Goal: Check status: Check status

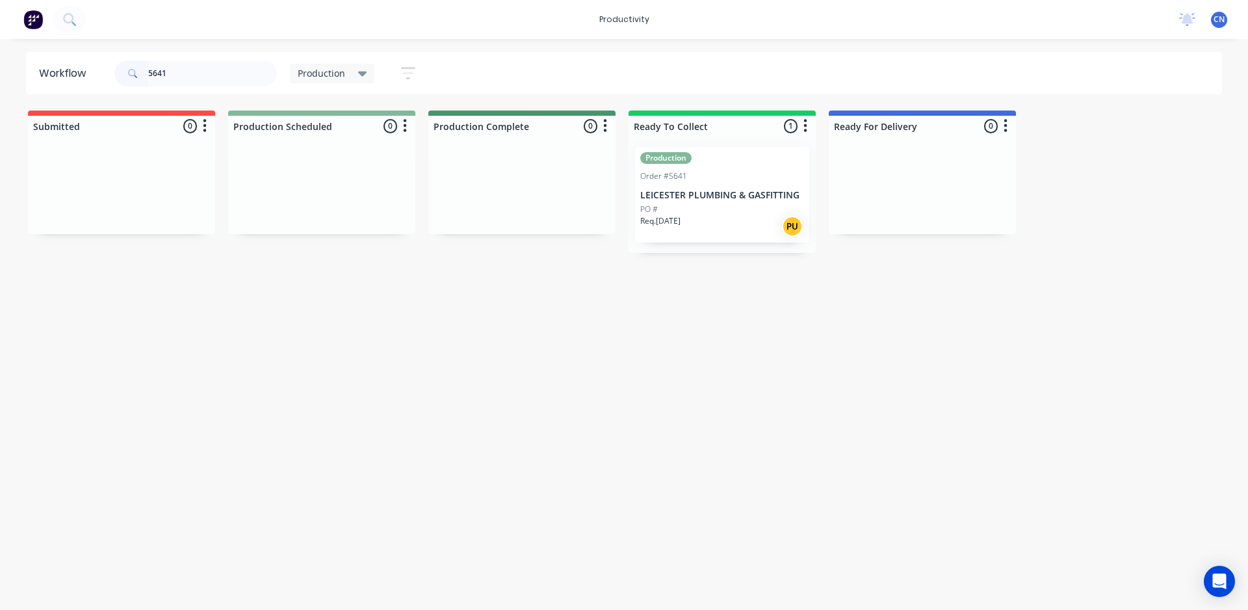
drag, startPoint x: 174, startPoint y: 69, endPoint x: 17, endPoint y: 70, distance: 157.3
click at [17, 70] on div "Workflow 5641 Production Save new view None edit Production (Default) edit Comp…" at bounding box center [624, 73] width 1248 height 42
type input "5643"
click at [232, 76] on input "5643" at bounding box center [212, 73] width 129 height 26
drag, startPoint x: 232, startPoint y: 76, endPoint x: 0, endPoint y: 99, distance: 233.2
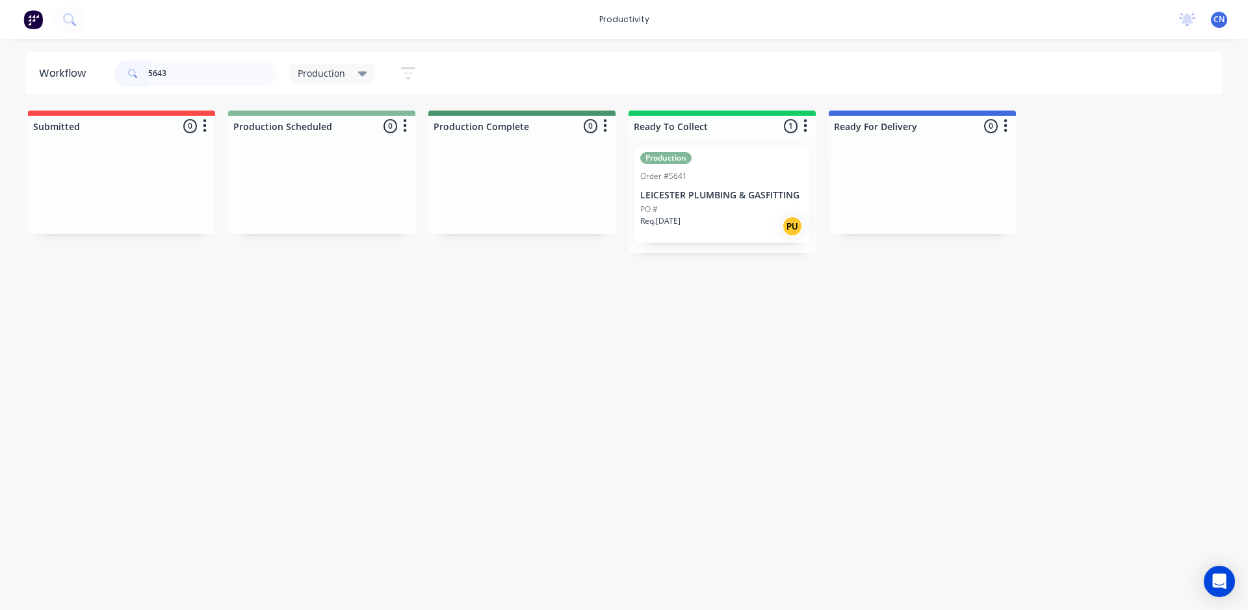
click at [0, 100] on div "Workflow 5643 Production Save new view None edit Production (Default) edit Comp…" at bounding box center [624, 318] width 1248 height 532
click at [224, 72] on input "5643" at bounding box center [212, 73] width 129 height 26
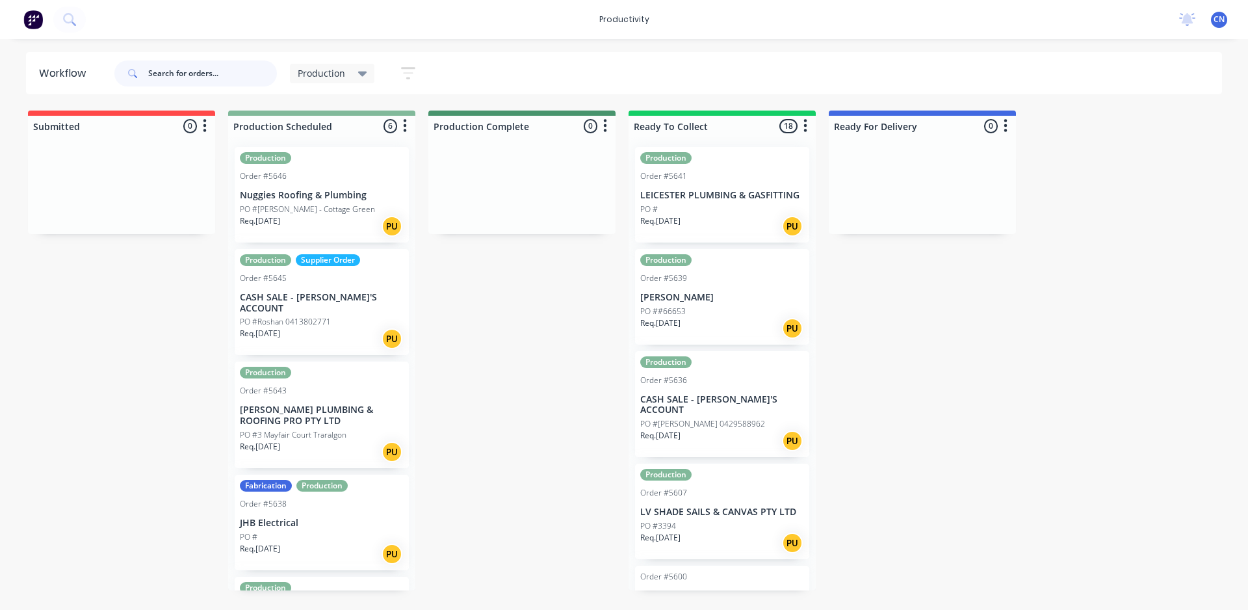
click at [190, 79] on input "text" at bounding box center [212, 73] width 129 height 26
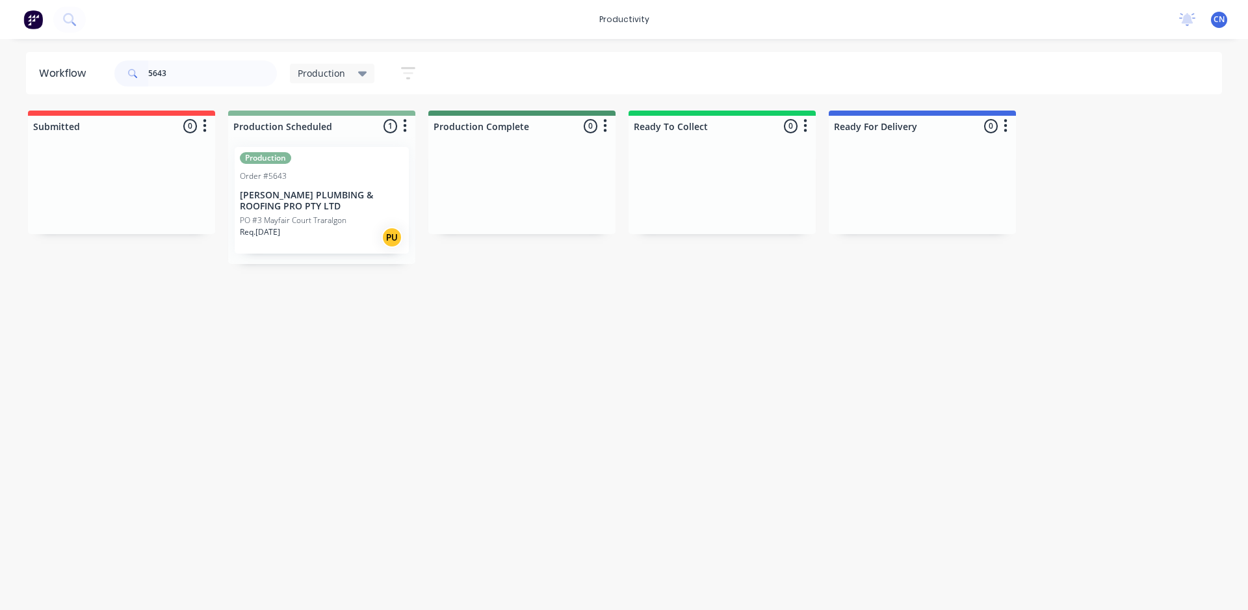
click at [320, 211] on p "[PERSON_NAME] PLUMBING & ROOFING PRO PTY LTD" at bounding box center [322, 201] width 164 height 22
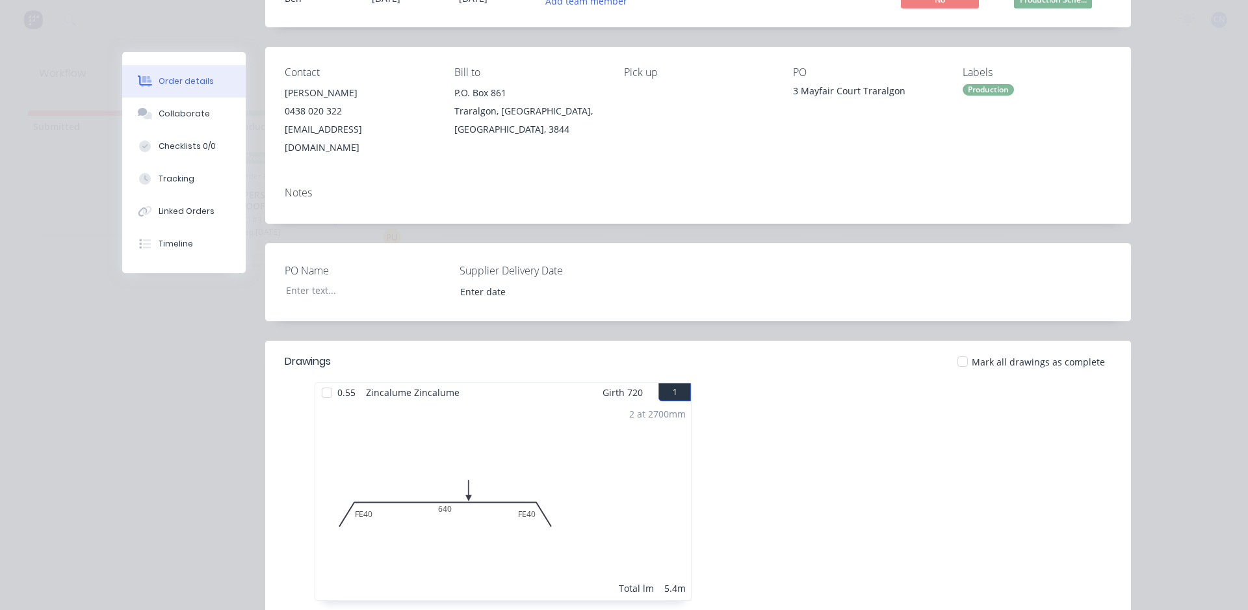
scroll to position [130, 0]
click at [322, 379] on div at bounding box center [327, 392] width 26 height 26
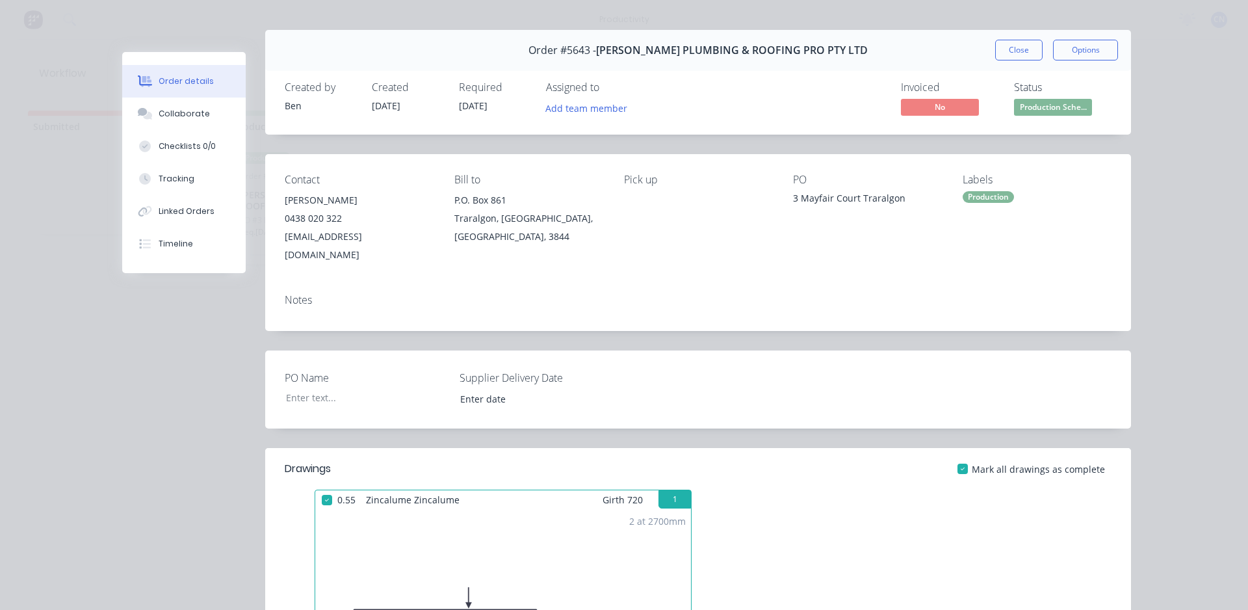
scroll to position [0, 0]
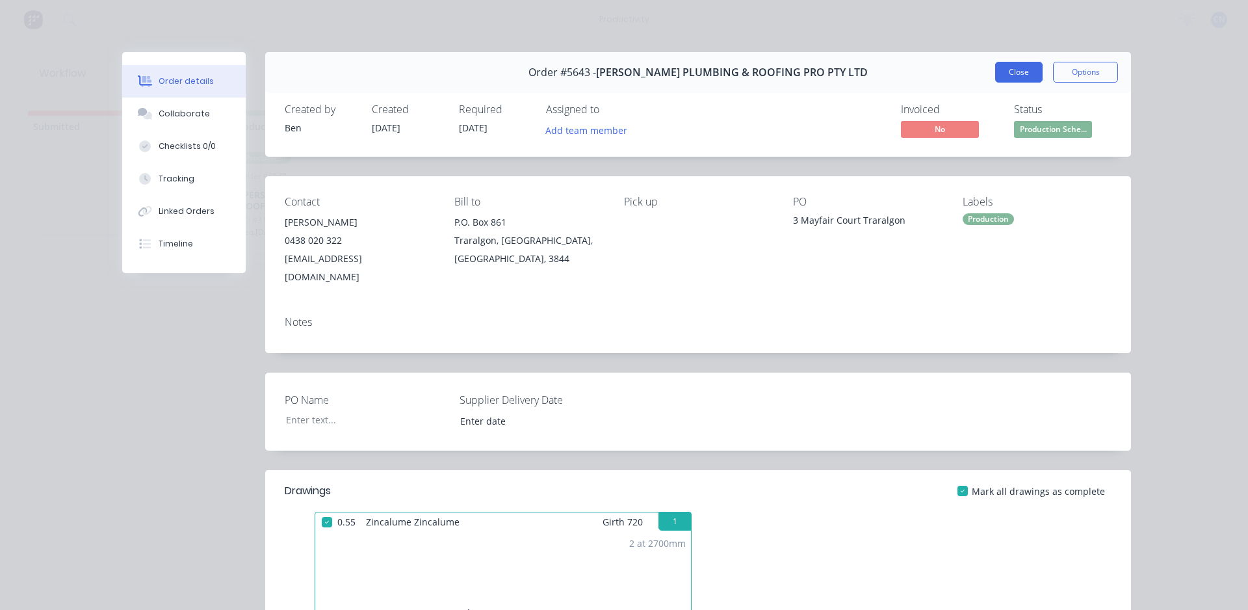
click at [1032, 75] on button "Close" at bounding box center [1018, 72] width 47 height 21
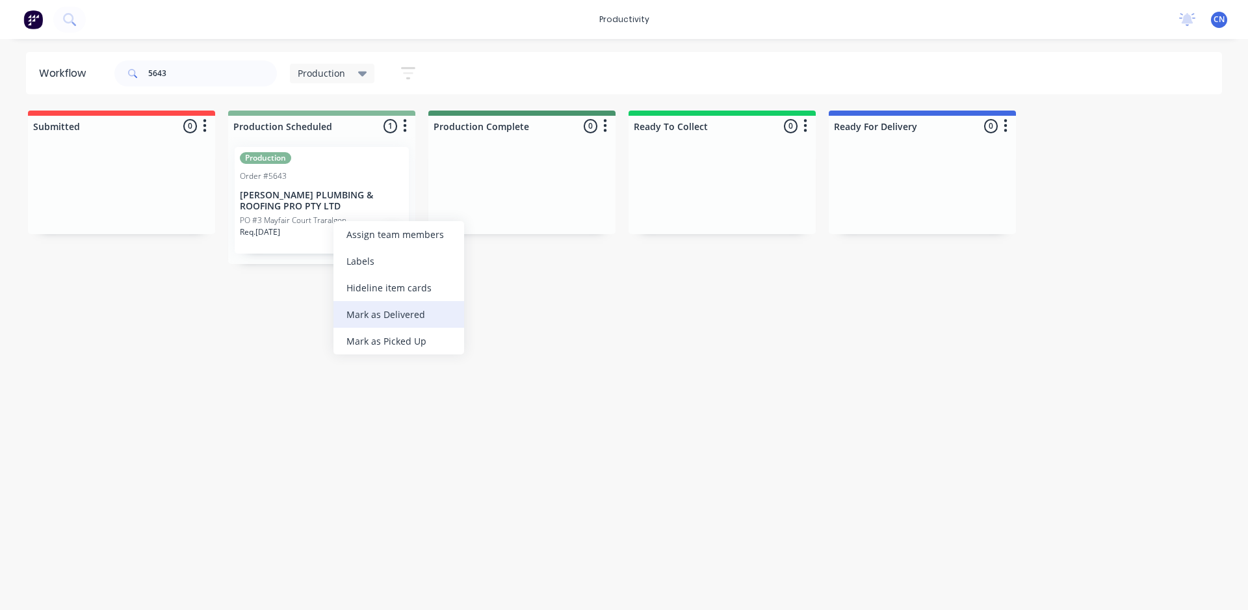
click at [389, 315] on div "Mark as Delivered" at bounding box center [398, 314] width 131 height 27
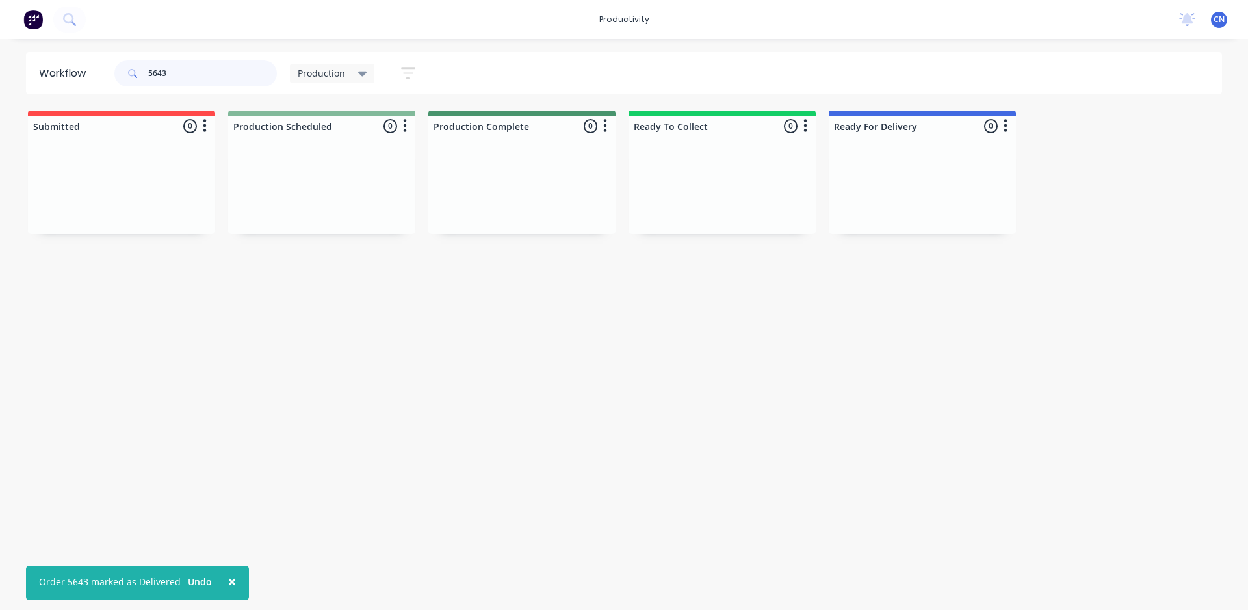
click at [184, 76] on input "5643" at bounding box center [212, 73] width 129 height 26
type input "5641"
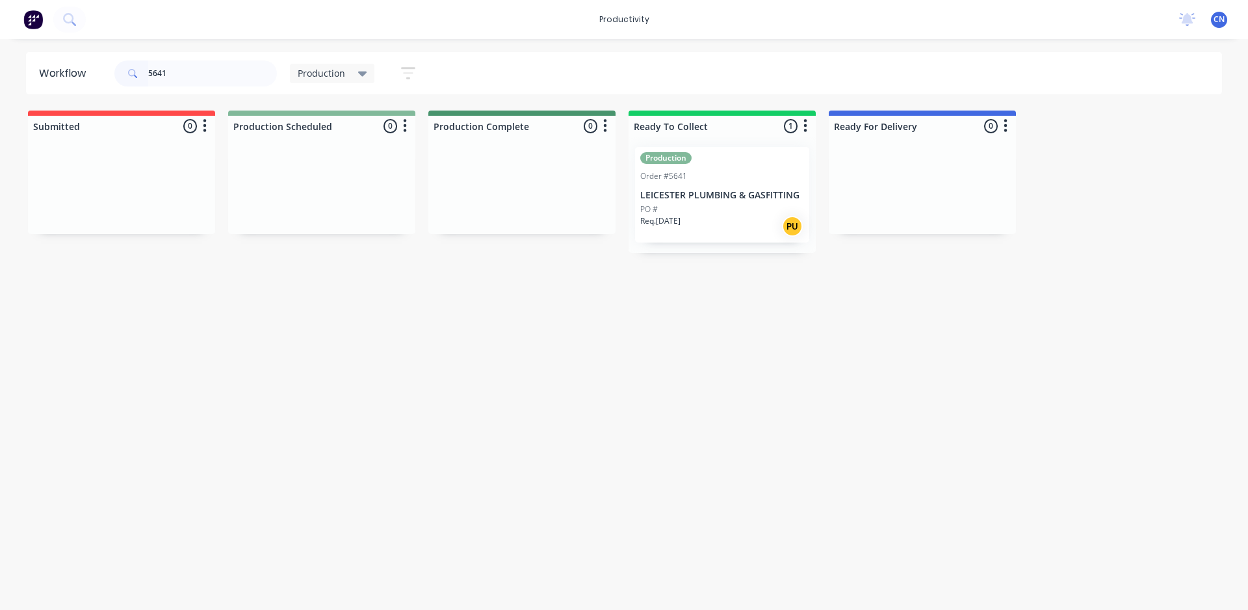
click at [689, 208] on div "PO #" at bounding box center [722, 209] width 164 height 12
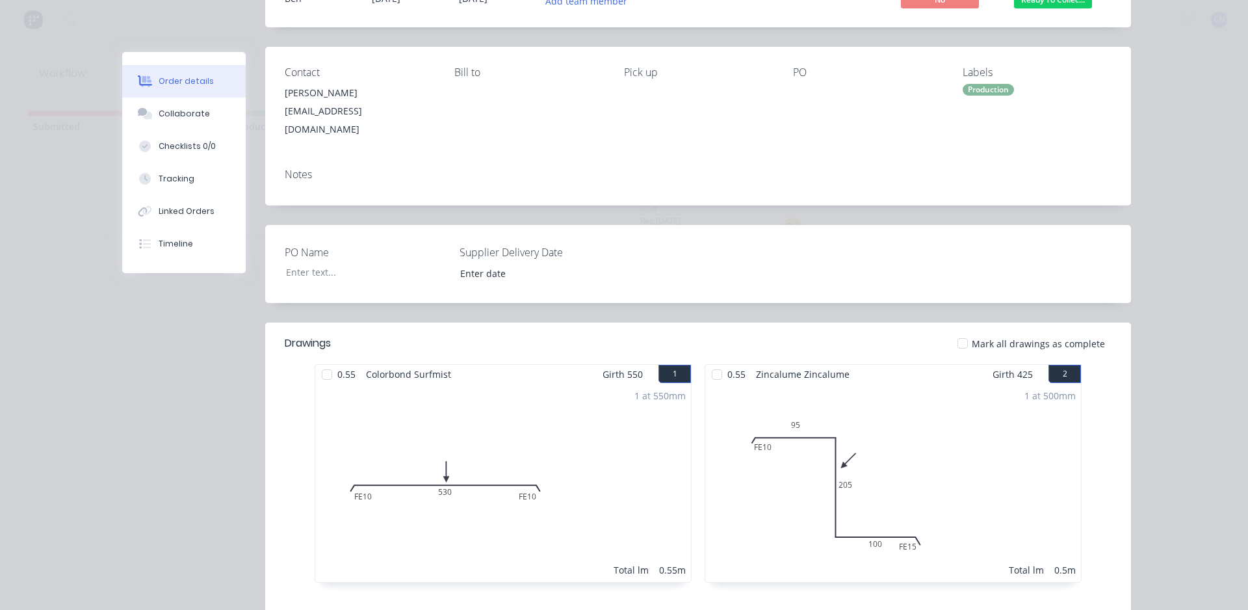
scroll to position [130, 0]
click at [321, 365] on div at bounding box center [327, 374] width 26 height 26
click at [713, 363] on div at bounding box center [717, 374] width 26 height 26
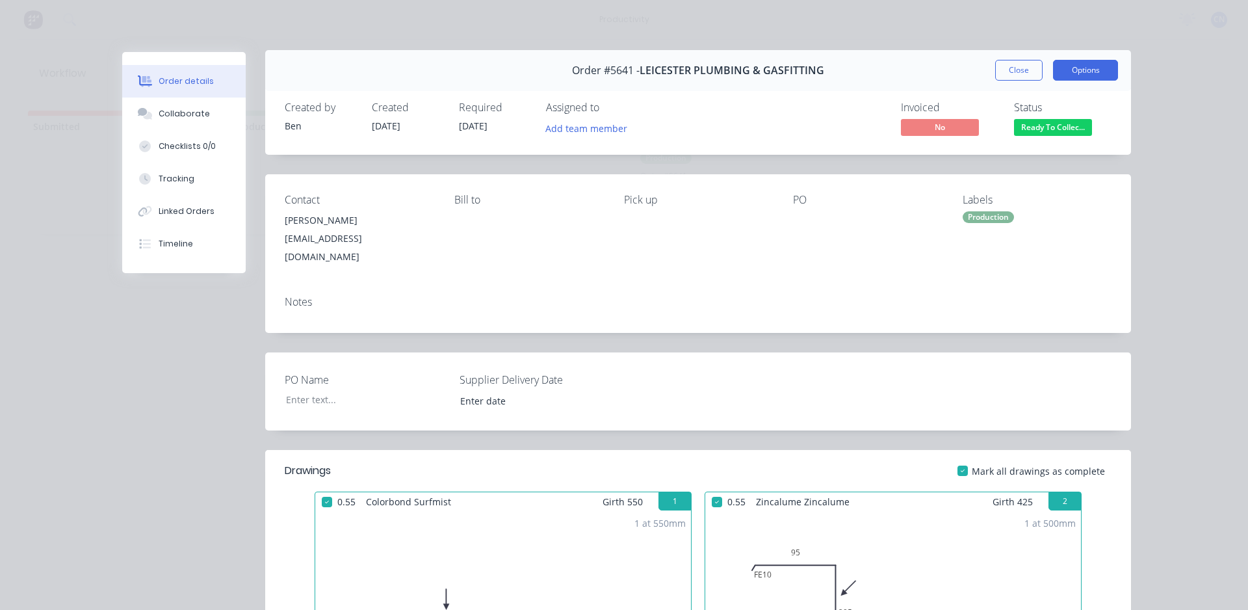
scroll to position [0, 0]
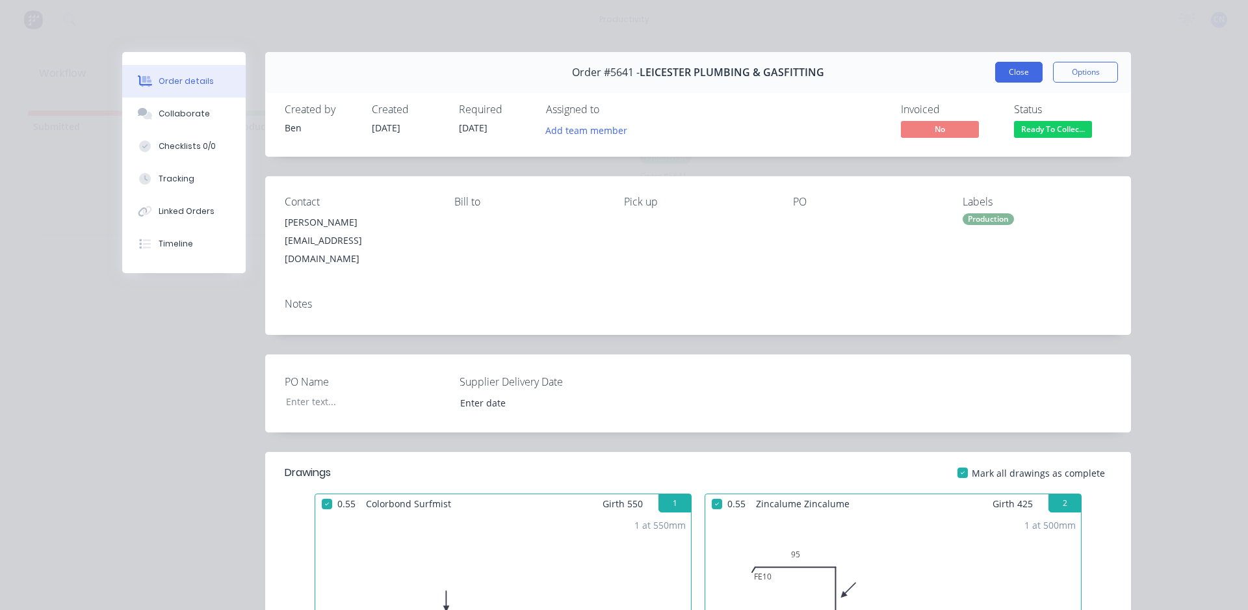
click at [1026, 70] on button "Close" at bounding box center [1018, 72] width 47 height 21
